Goal: Task Accomplishment & Management: Complete application form

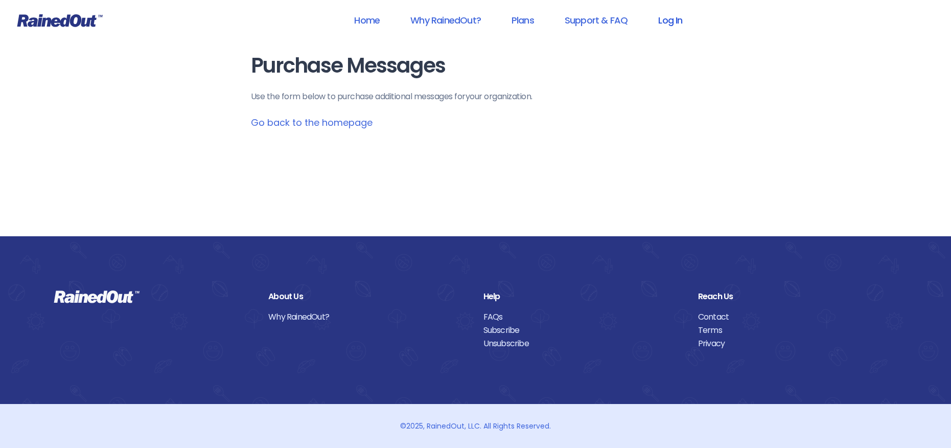
click at [668, 19] on link "Log In" at bounding box center [670, 20] width 51 height 23
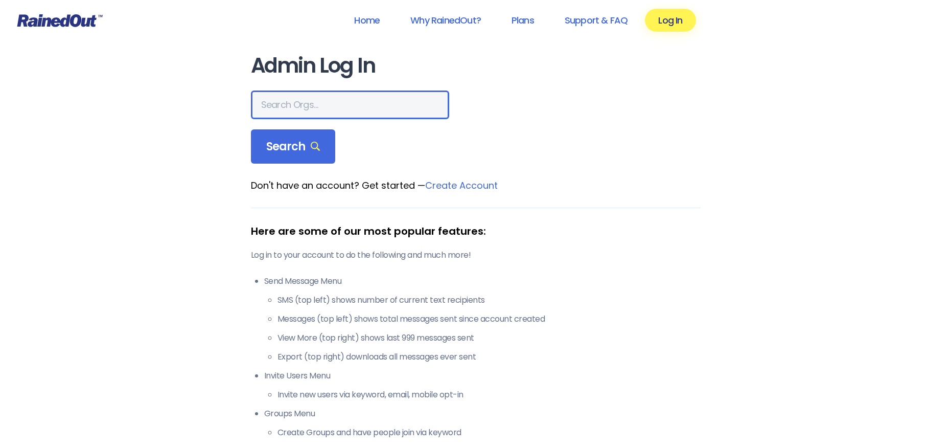
click at [285, 106] on input "text" at bounding box center [350, 104] width 198 height 29
type input "[PERSON_NAME] allegiance"
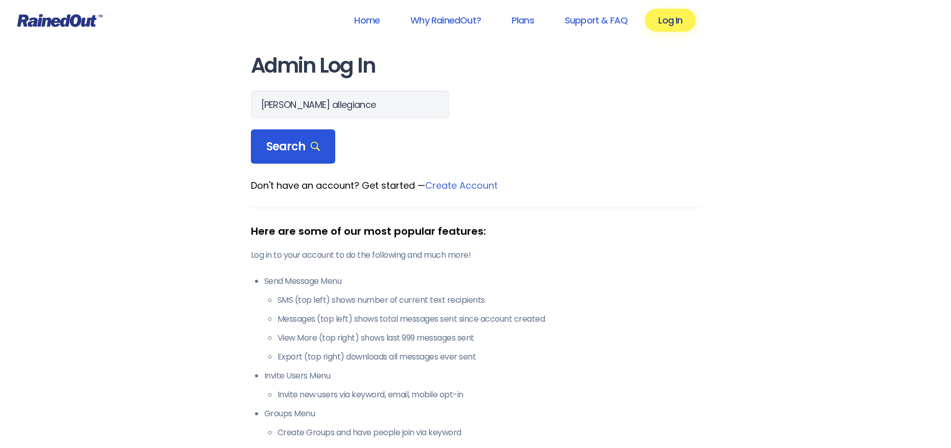
click at [299, 151] on span "Search" at bounding box center [293, 147] width 54 height 14
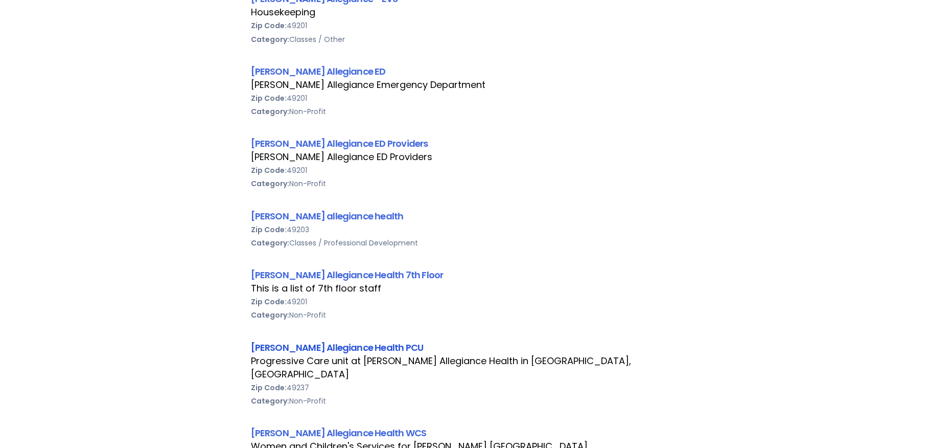
scroll to position [409, 0]
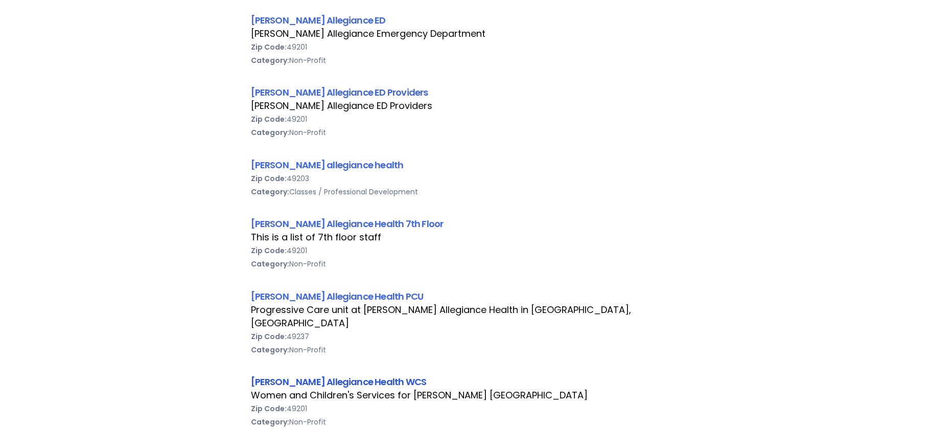
click at [322, 375] on link "[PERSON_NAME] Allegiance Health WCS" at bounding box center [339, 381] width 176 height 13
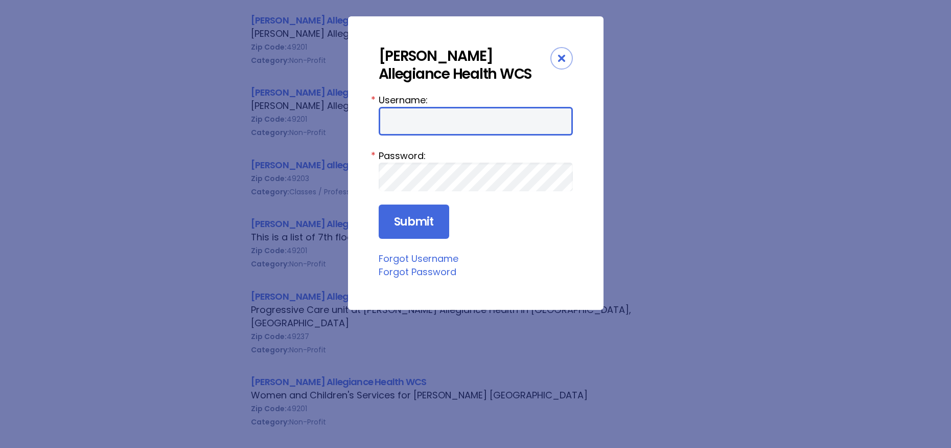
click at [397, 131] on input "Username:" at bounding box center [476, 121] width 194 height 29
type input "aprevos1"
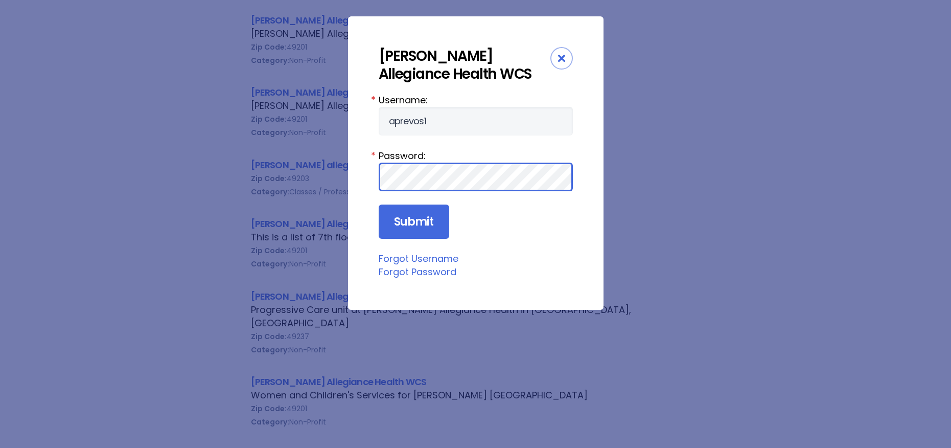
click at [379, 204] on input "Submit" at bounding box center [414, 221] width 71 height 35
